Goal: Information Seeking & Learning: Learn about a topic

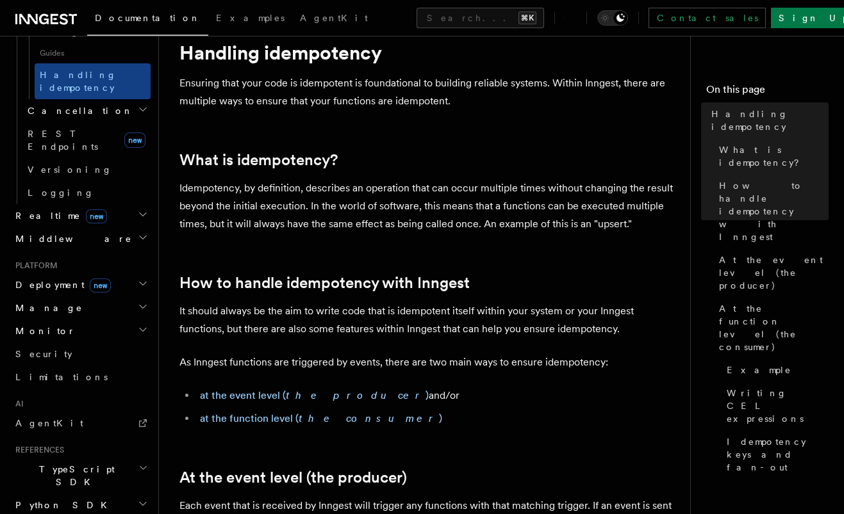
scroll to position [662, 0]
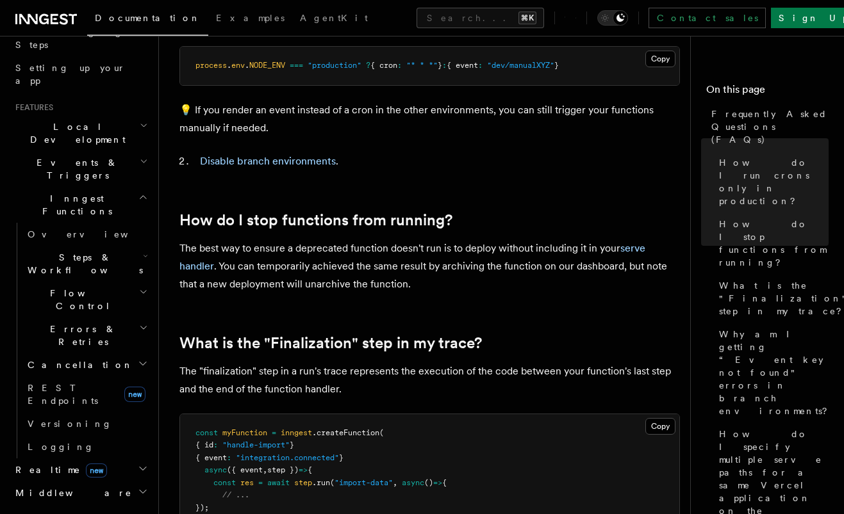
scroll to position [215, 0]
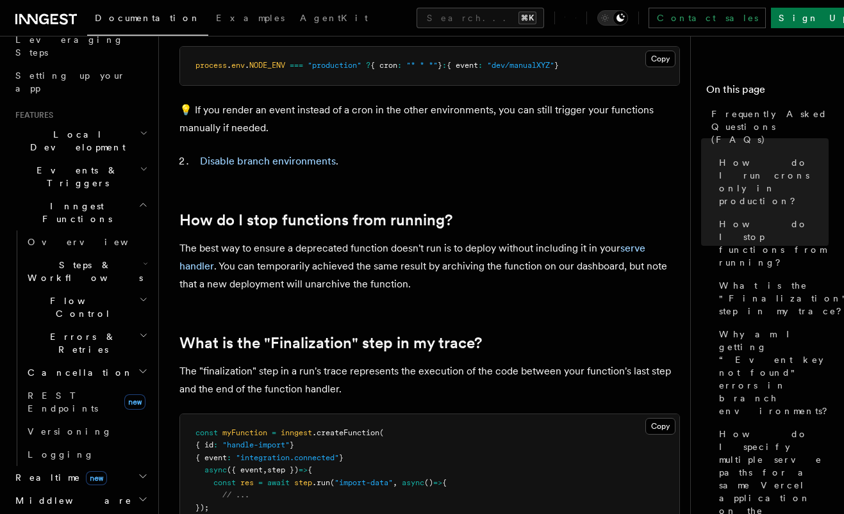
click at [95, 325] on h2 "Errors & Retries" at bounding box center [86, 343] width 128 height 36
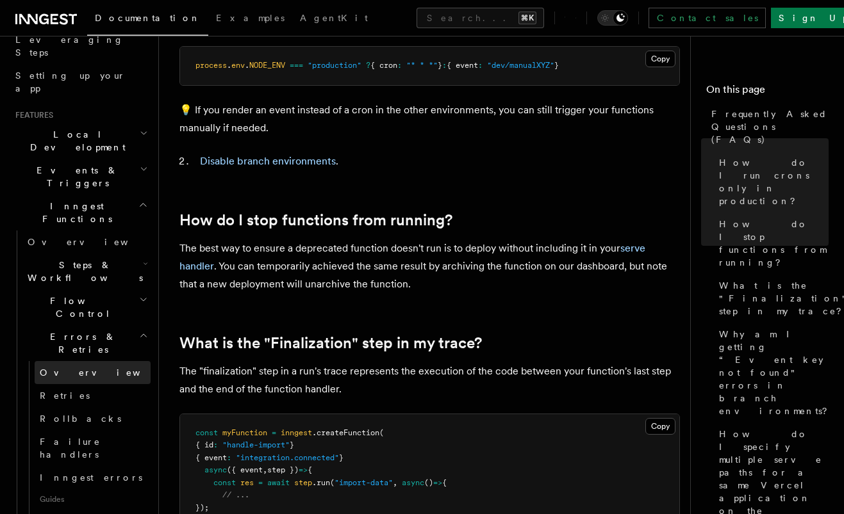
click at [76, 368] on span "Overview" at bounding box center [106, 373] width 132 height 10
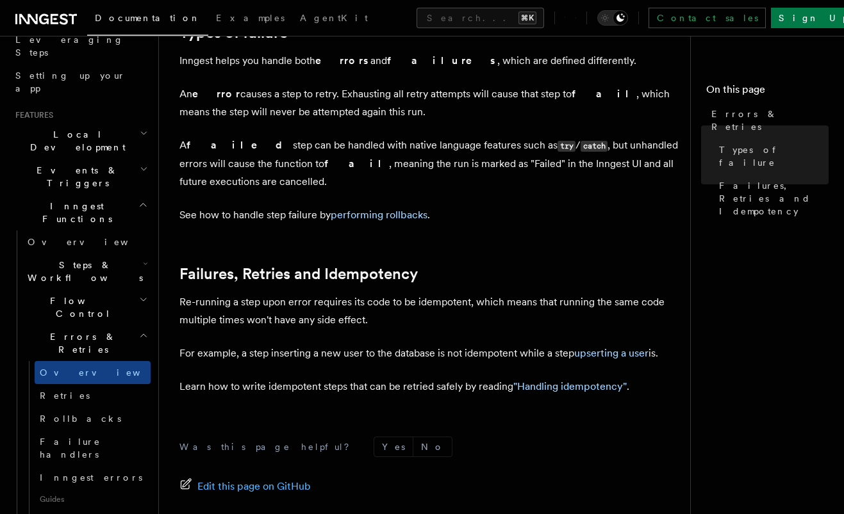
scroll to position [479, 0]
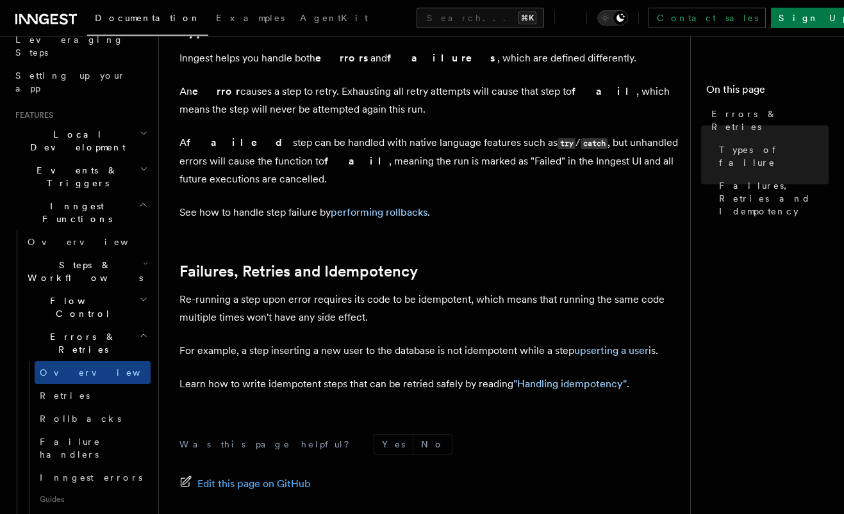
click at [111, 159] on h2 "Events & Triggers" at bounding box center [80, 177] width 140 height 36
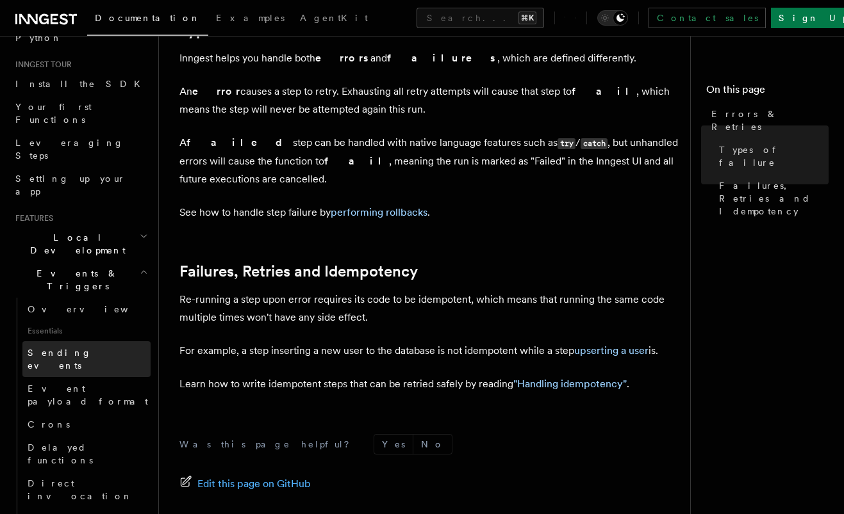
scroll to position [83, 0]
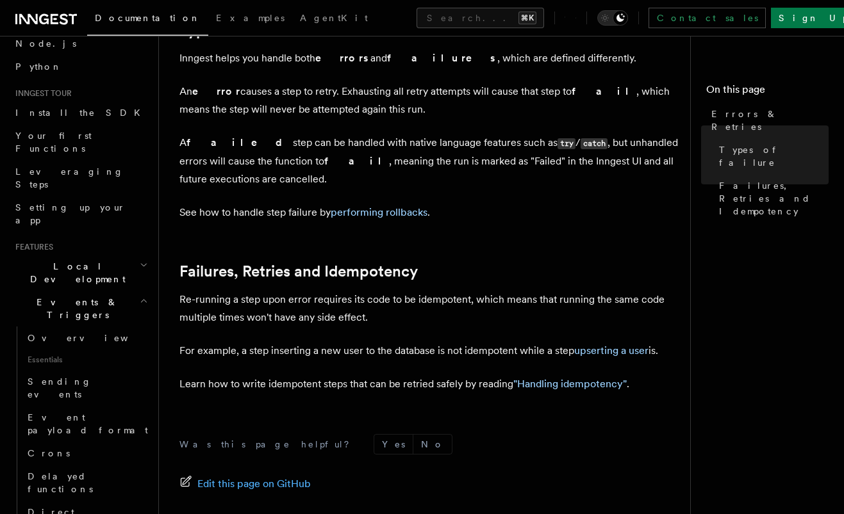
click at [95, 291] on h2 "Events & Triggers" at bounding box center [80, 309] width 140 height 36
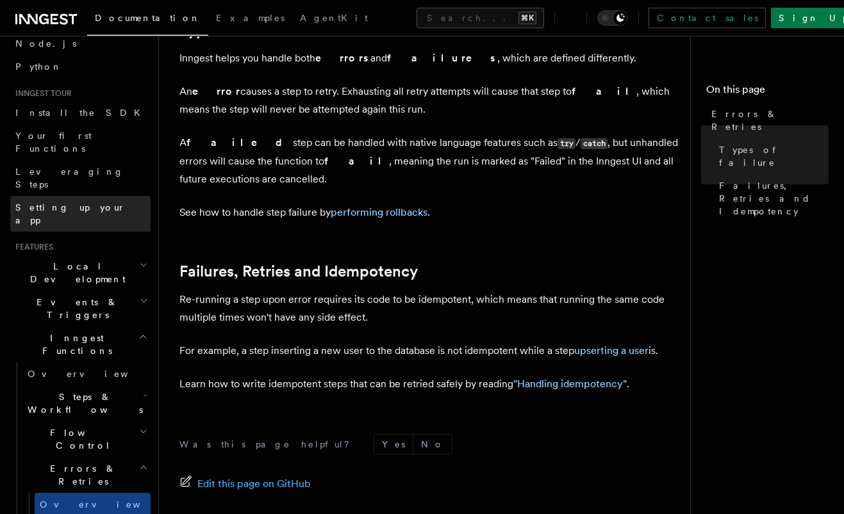
click at [84, 202] on span "Setting up your app" at bounding box center [70, 213] width 110 height 23
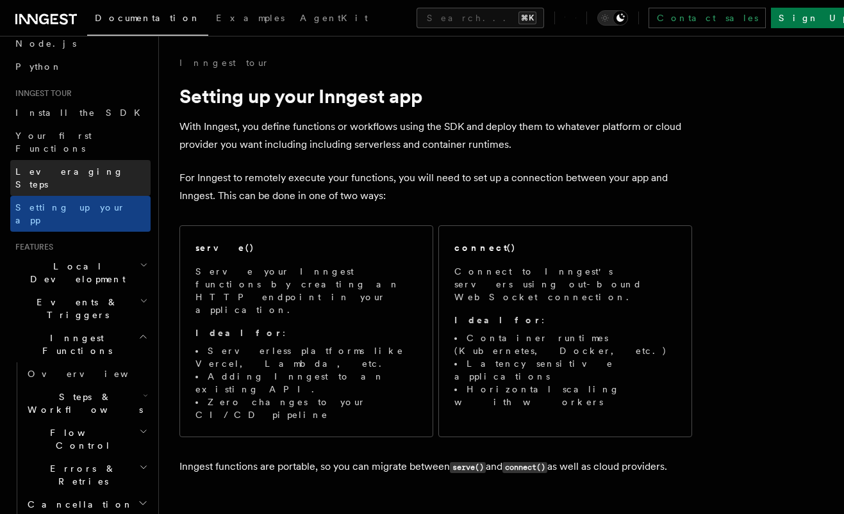
click at [83, 167] on span "Leveraging Steps" at bounding box center [69, 178] width 108 height 23
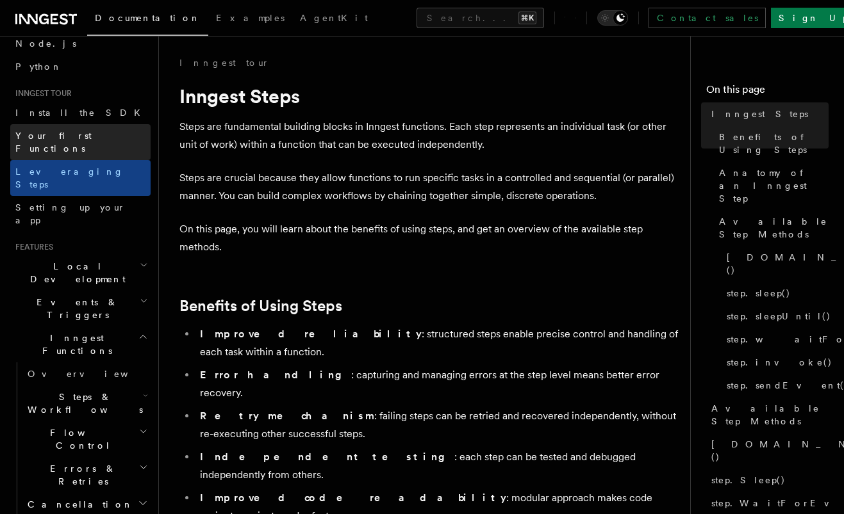
click at [79, 138] on span "Your first Functions" at bounding box center [53, 142] width 76 height 23
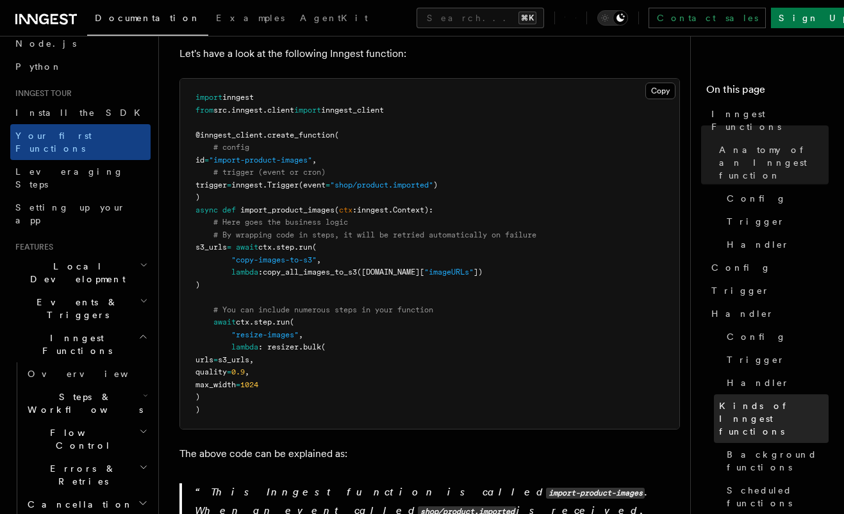
scroll to position [70, 0]
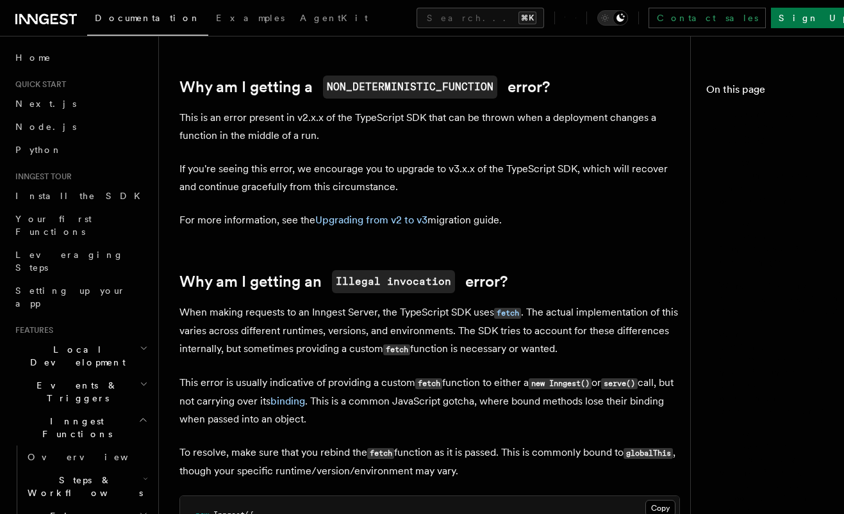
scroll to position [1992, 0]
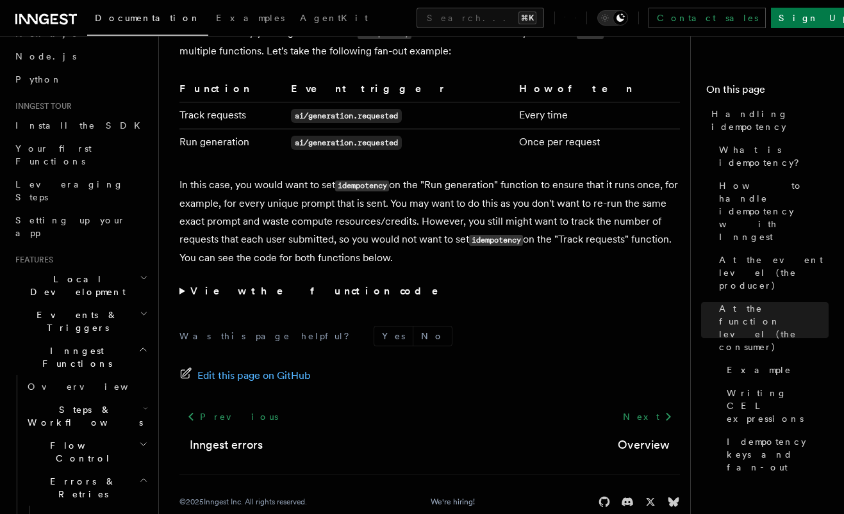
scroll to position [79, 0]
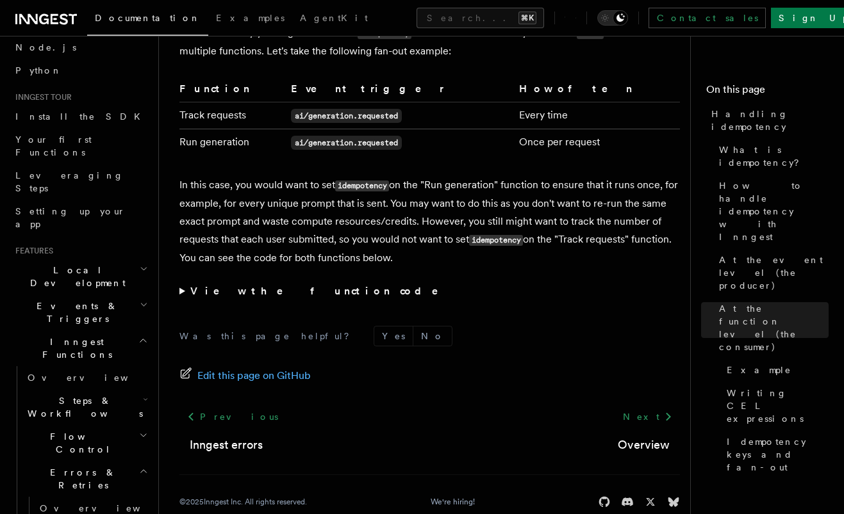
click at [133, 331] on h2 "Inngest Functions" at bounding box center [80, 349] width 140 height 36
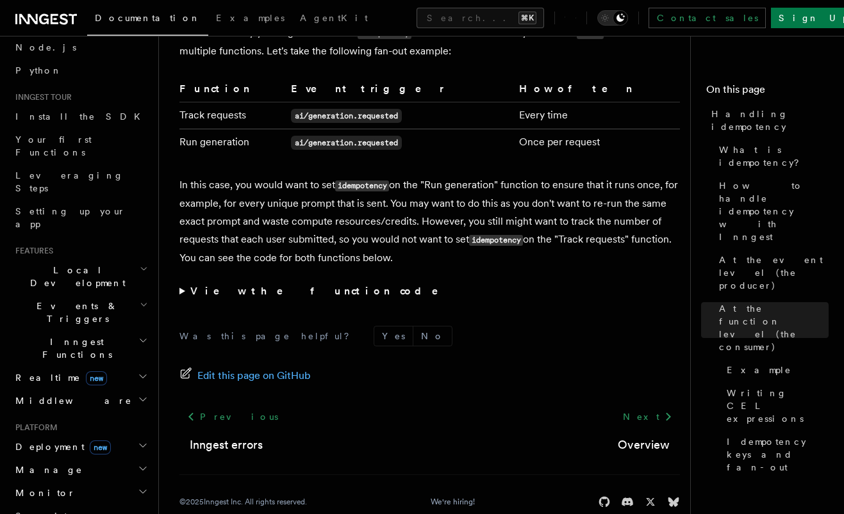
click at [136, 331] on h2 "Inngest Functions" at bounding box center [80, 349] width 140 height 36
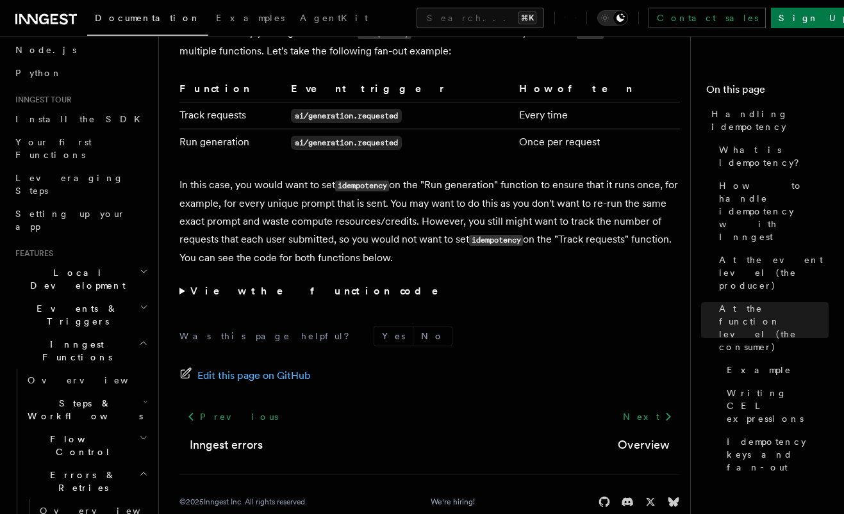
scroll to position [0, 0]
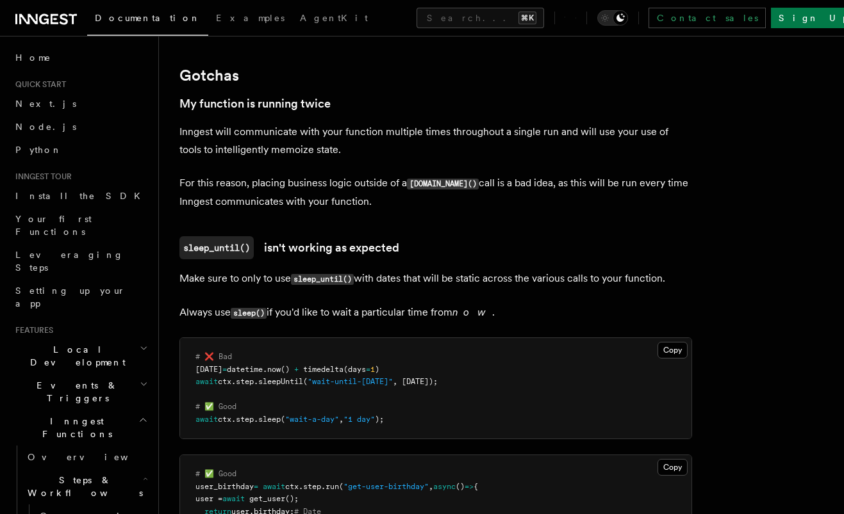
scroll to position [2714, 0]
